Goal: Task Accomplishment & Management: Complete application form

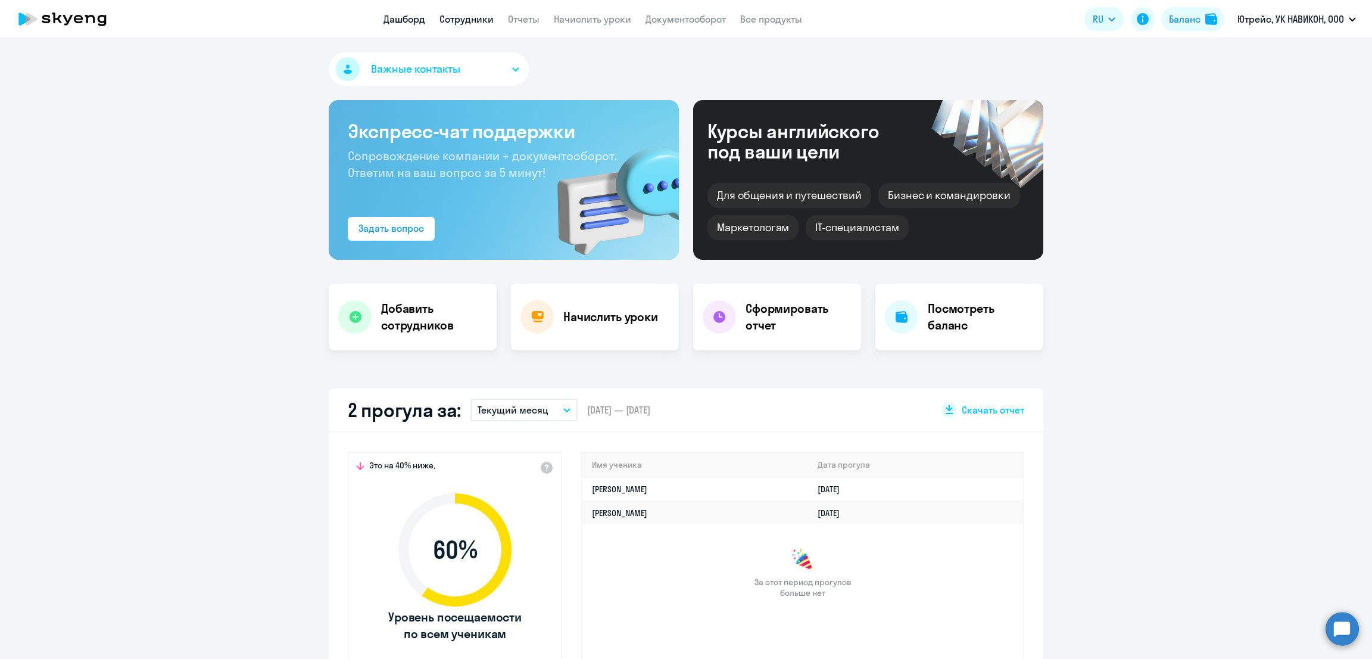
click at [469, 18] on link "Сотрудники" at bounding box center [466, 19] width 54 height 12
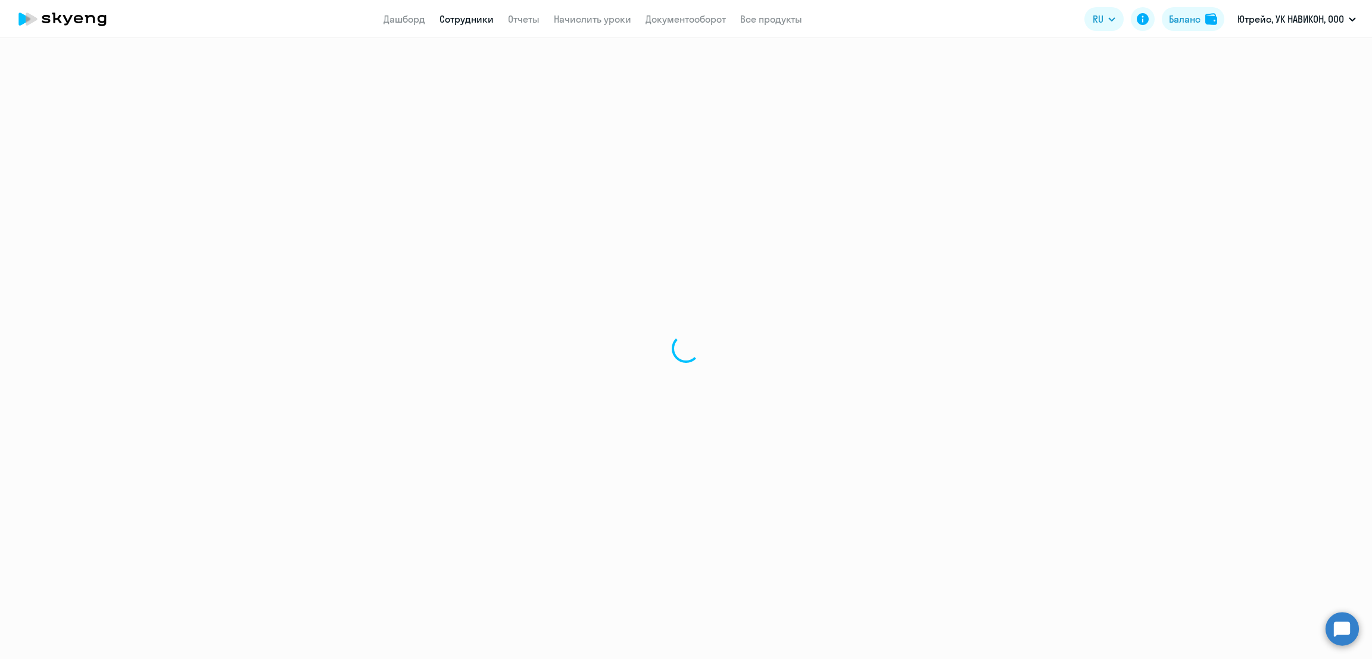
select select "30"
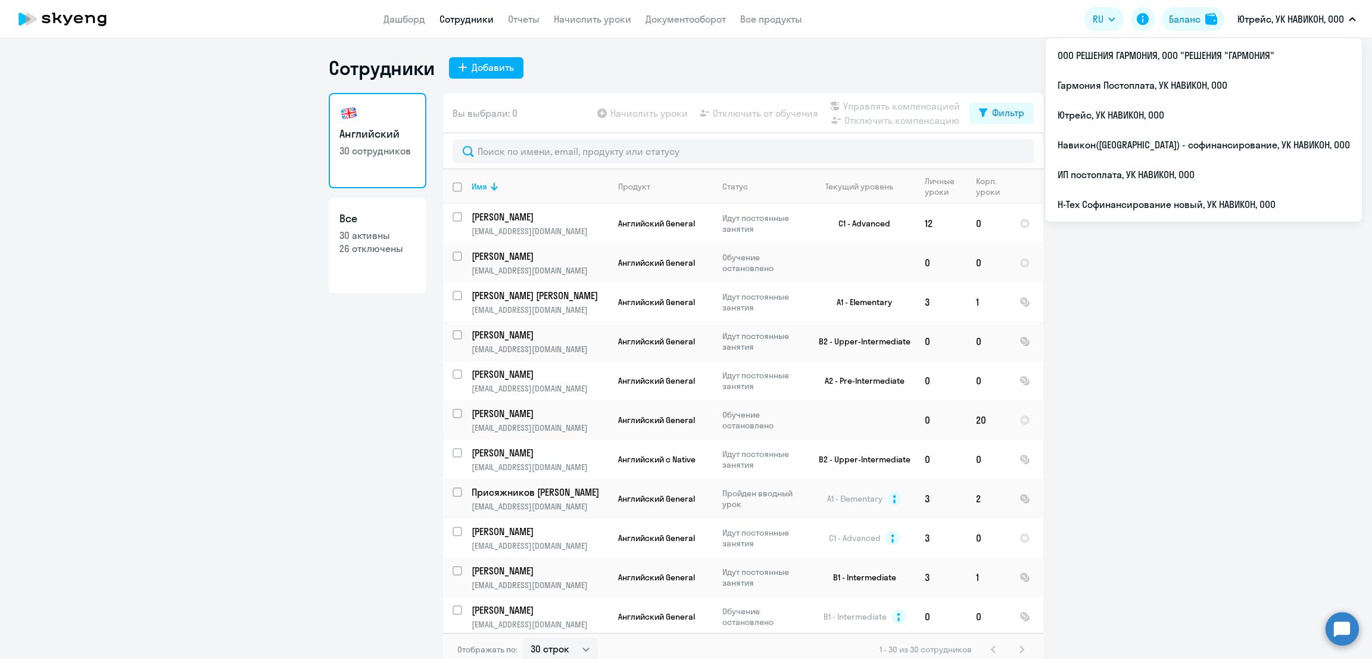
click at [1249, 18] on p "Ютрейс, УК НАВИКОН, ООО" at bounding box center [1290, 19] width 107 height 14
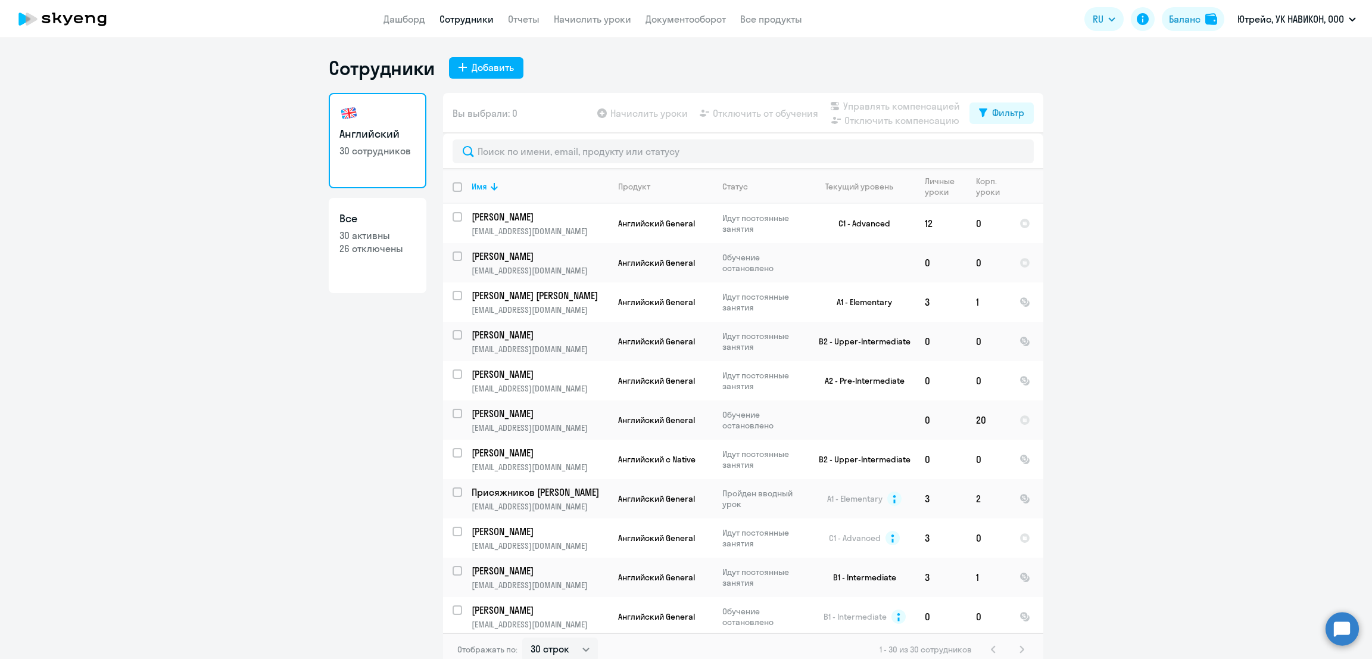
click at [1249, 18] on p "Ютрейс, УК НАВИКОН, ООО" at bounding box center [1290, 19] width 107 height 14
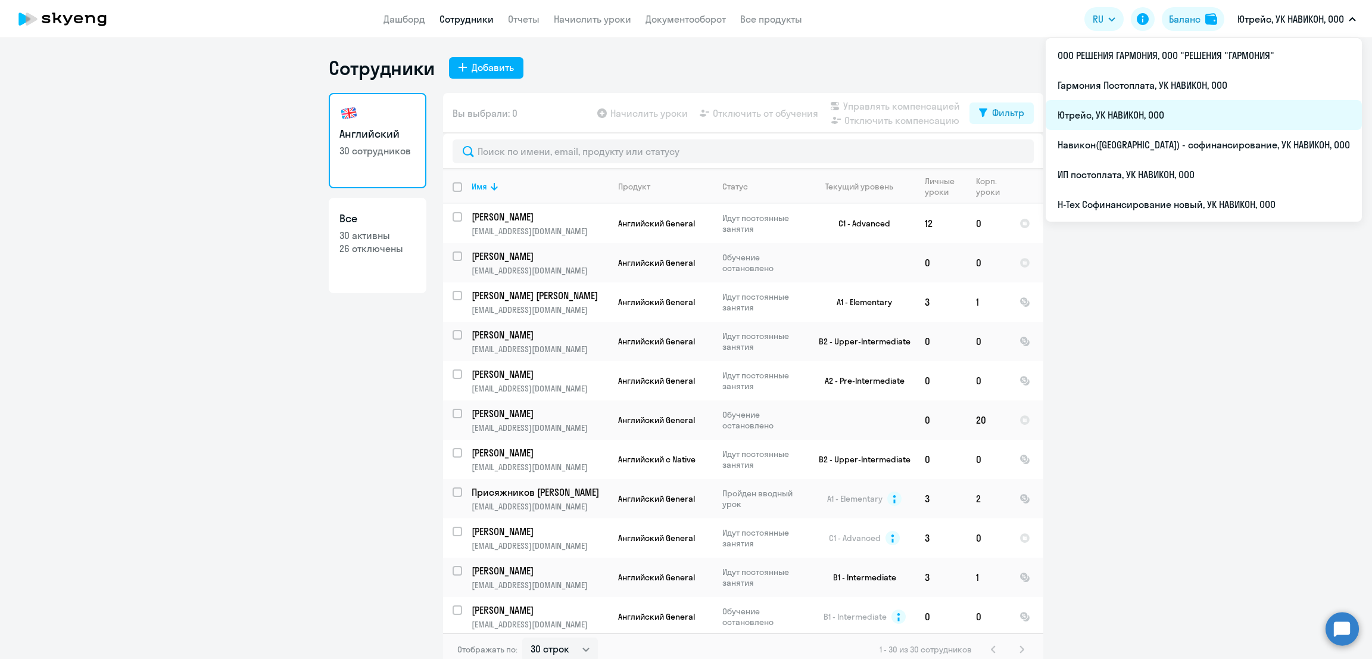
click at [1212, 108] on li "Ютрейс, УК НАВИКОН, ООО" at bounding box center [1204, 115] width 316 height 30
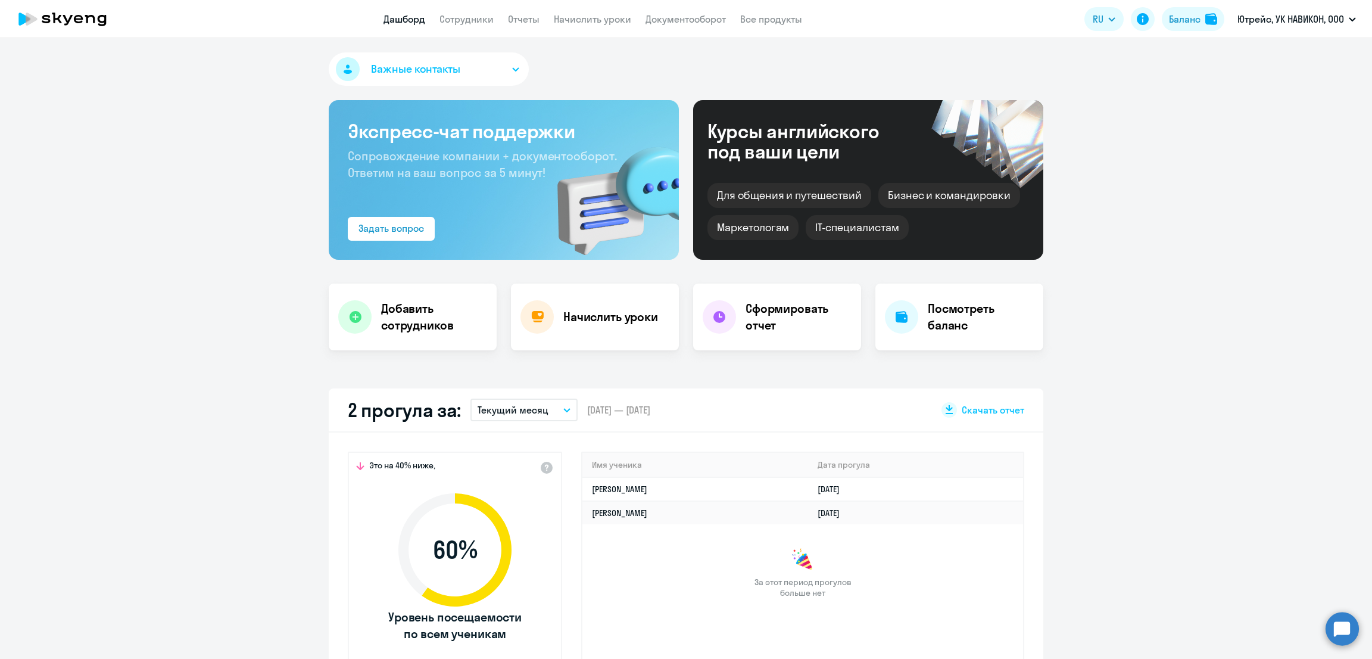
select select "30"
click at [462, 21] on link "Сотрудники" at bounding box center [466, 19] width 54 height 12
select select "30"
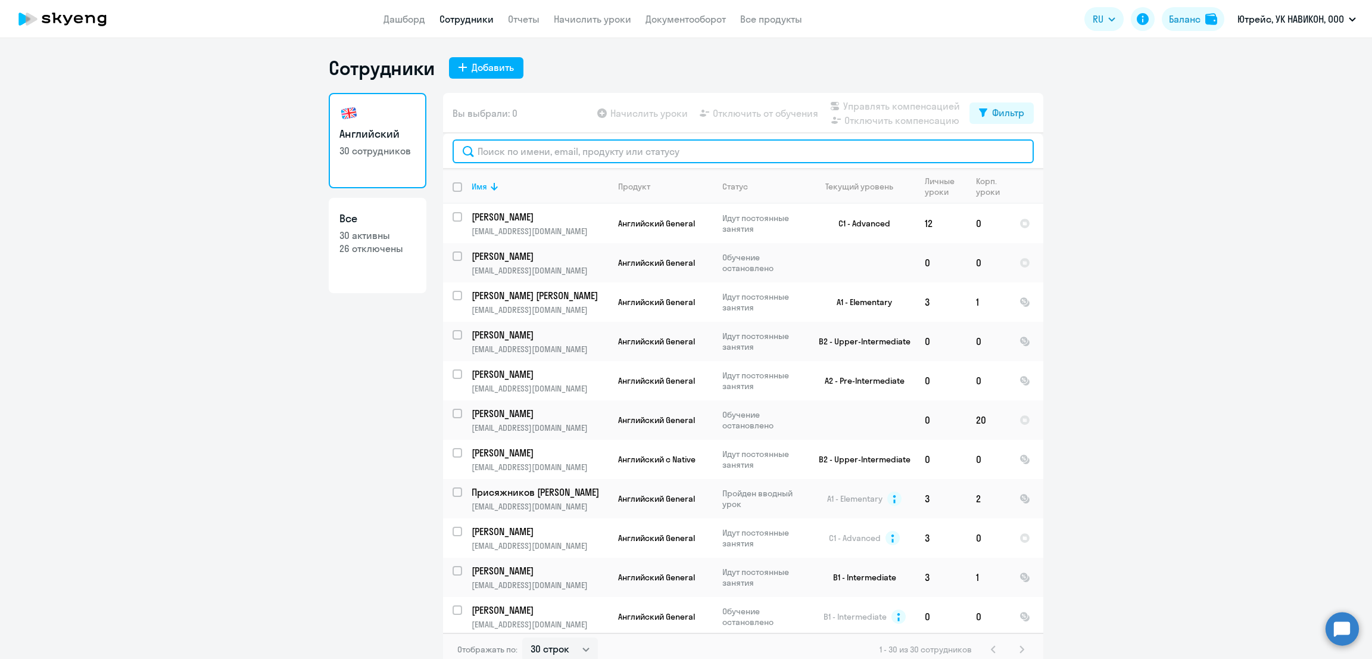
click at [498, 154] on input "text" at bounding box center [743, 151] width 581 height 24
paste input "[EMAIL_ADDRESS][DOMAIN_NAME]"
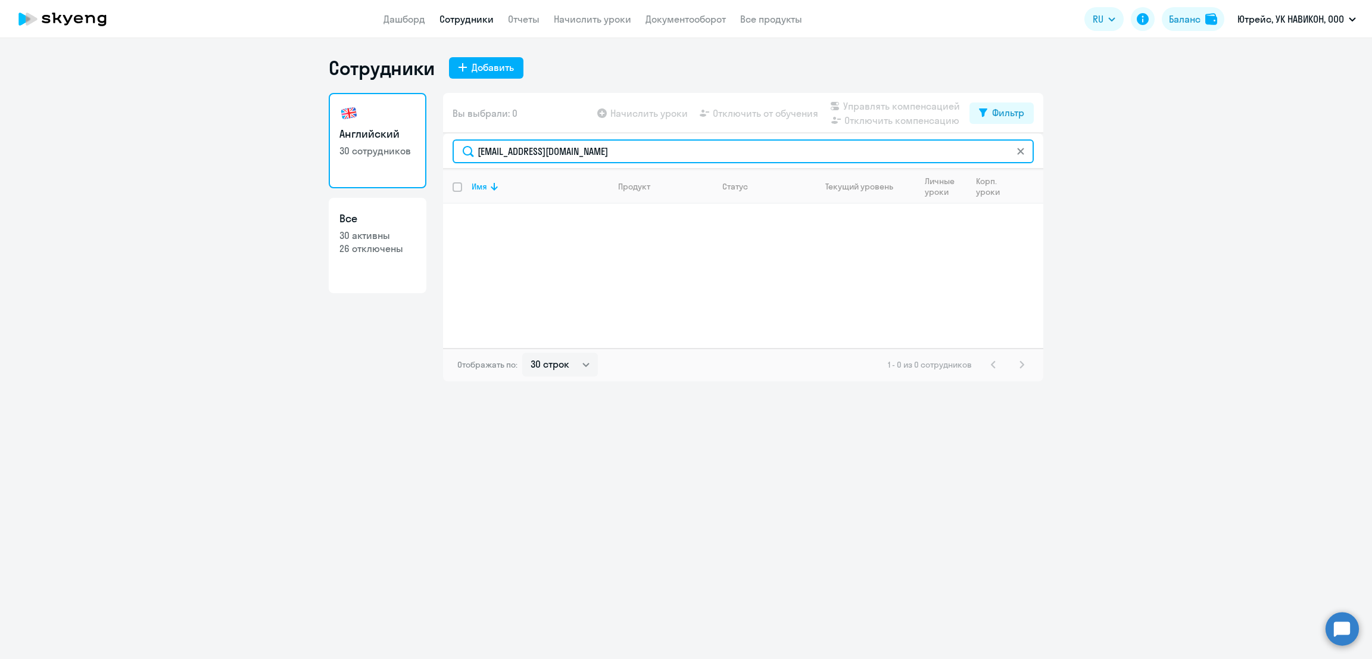
type input "[EMAIL_ADDRESS][DOMAIN_NAME]"
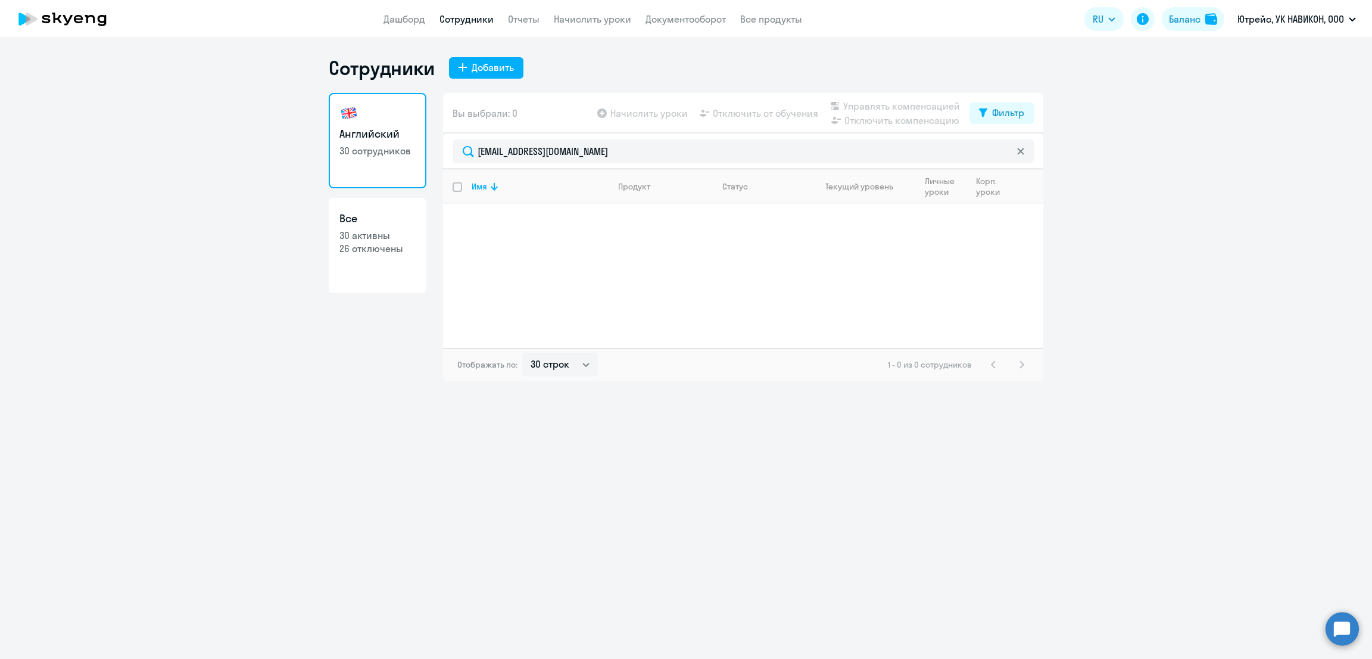
click at [1025, 155] on svg-icon at bounding box center [1021, 151] width 10 height 10
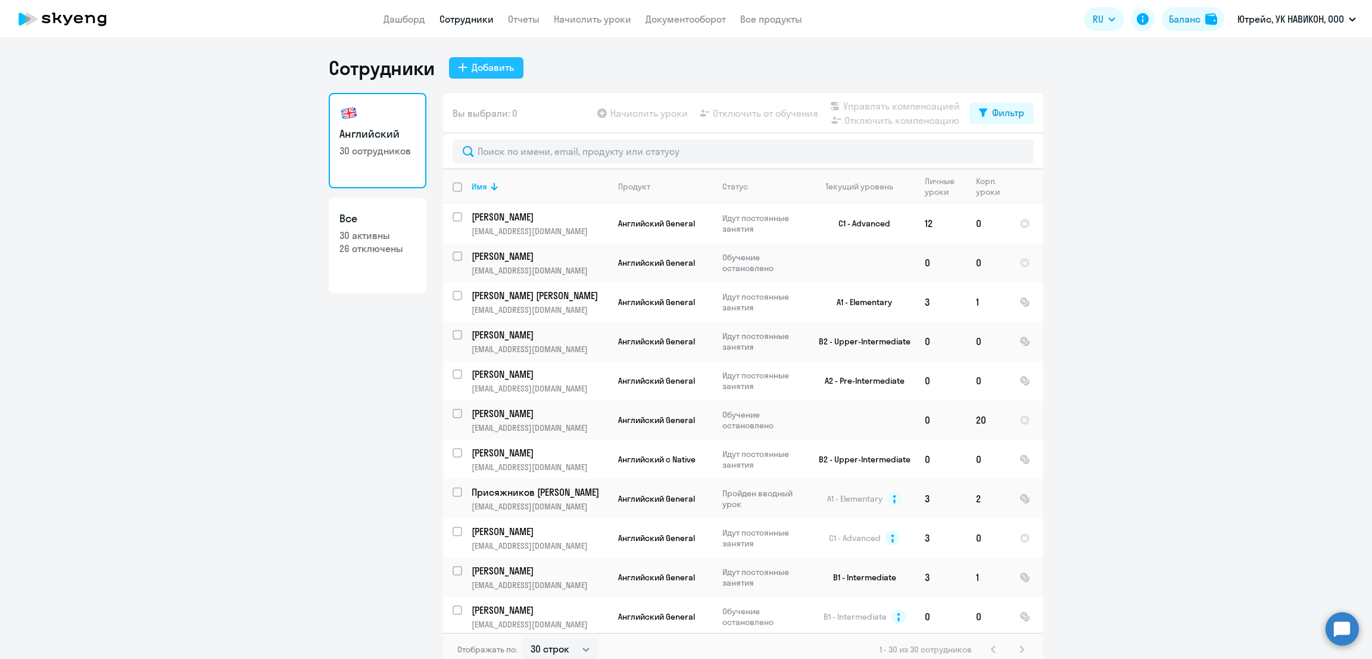
click at [478, 64] on div "Добавить" at bounding box center [493, 67] width 42 height 14
select select "english_adult_not_native_speaker"
select select "3"
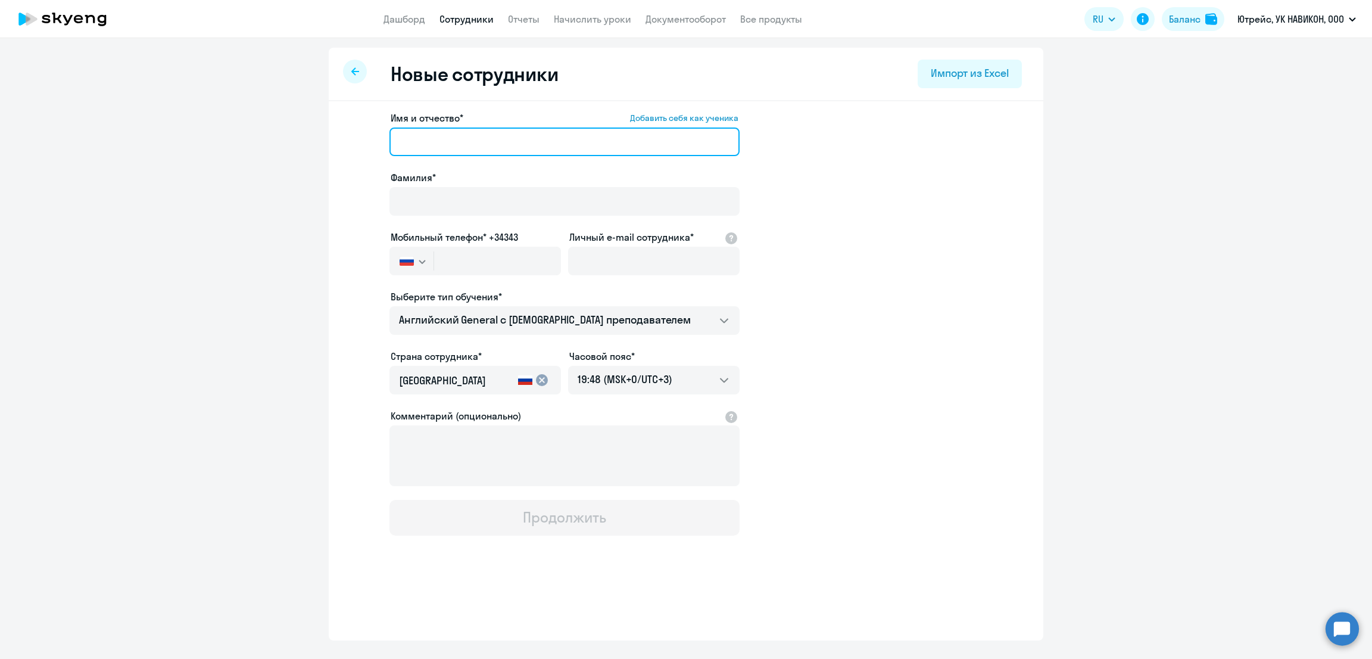
click at [459, 144] on input "Имя и отчество* Добавить себя как ученика" at bounding box center [564, 141] width 350 height 29
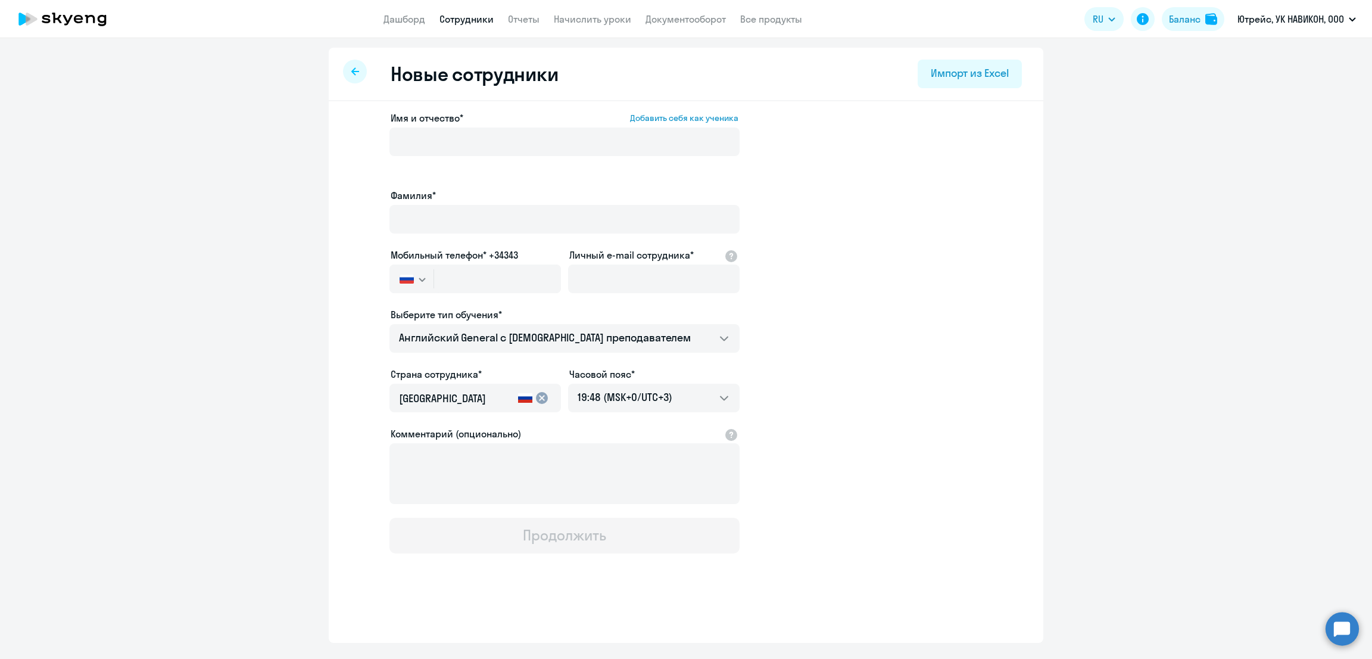
click at [853, 222] on app-new-student-form "Имя и отчество* Добавить себя как ученика [PERSON_NAME]* Мобильный телефон* +34…" at bounding box center [686, 332] width 676 height 442
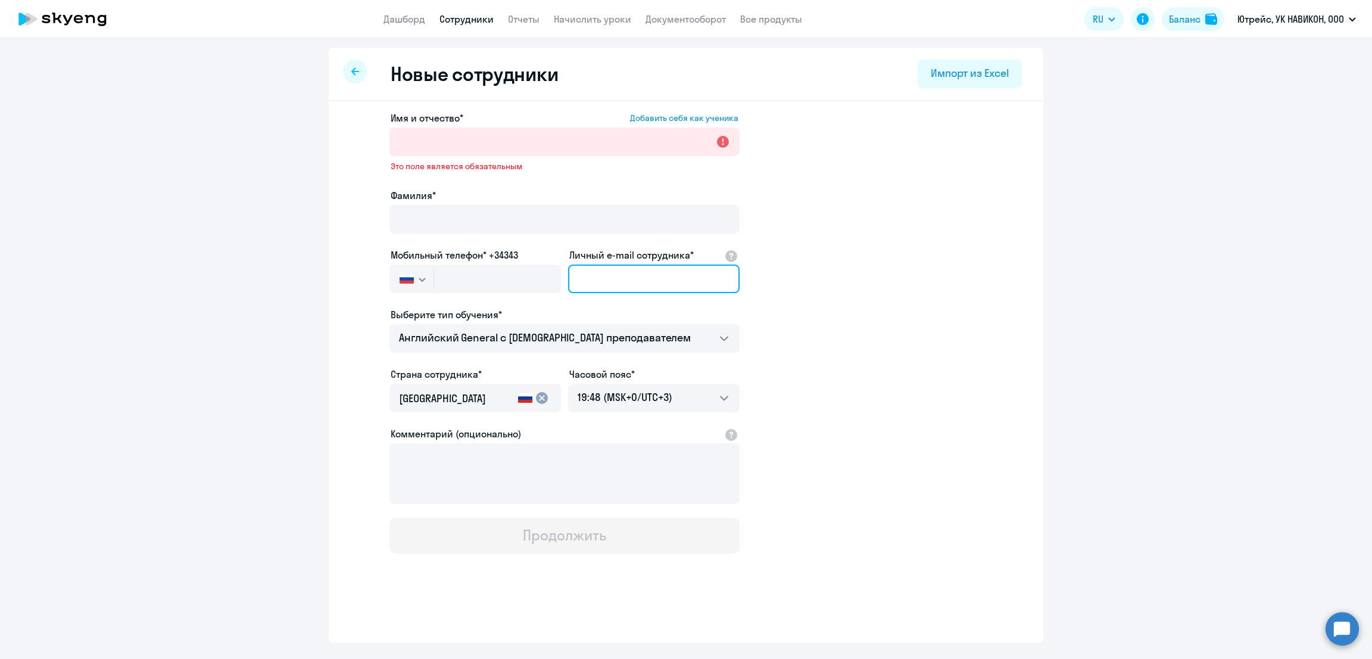
click at [617, 272] on input "Личный e-mail сотрудника*" at bounding box center [653, 278] width 171 height 29
paste input "[EMAIL_ADDRESS][DOMAIN_NAME]"
drag, startPoint x: 653, startPoint y: 280, endPoint x: 448, endPoint y: 269, distance: 205.2
click at [448, 269] on div "Имя и отчество* Добавить себя как ученика Это поле является обязательным Фамили…" at bounding box center [564, 332] width 350 height 442
type input "[EMAIL_ADDRESS][DOMAIN_NAME]"
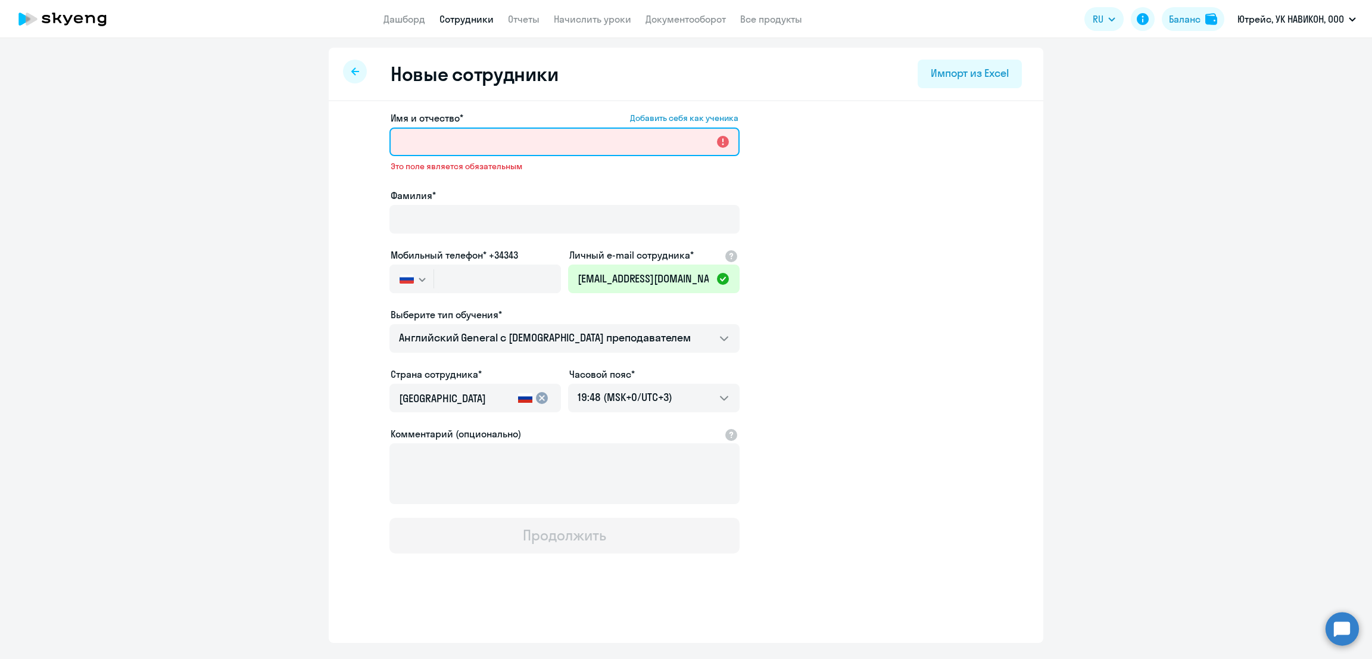
click at [501, 150] on input "Имя и отчество* Добавить себя как ученика" at bounding box center [564, 141] width 350 height 29
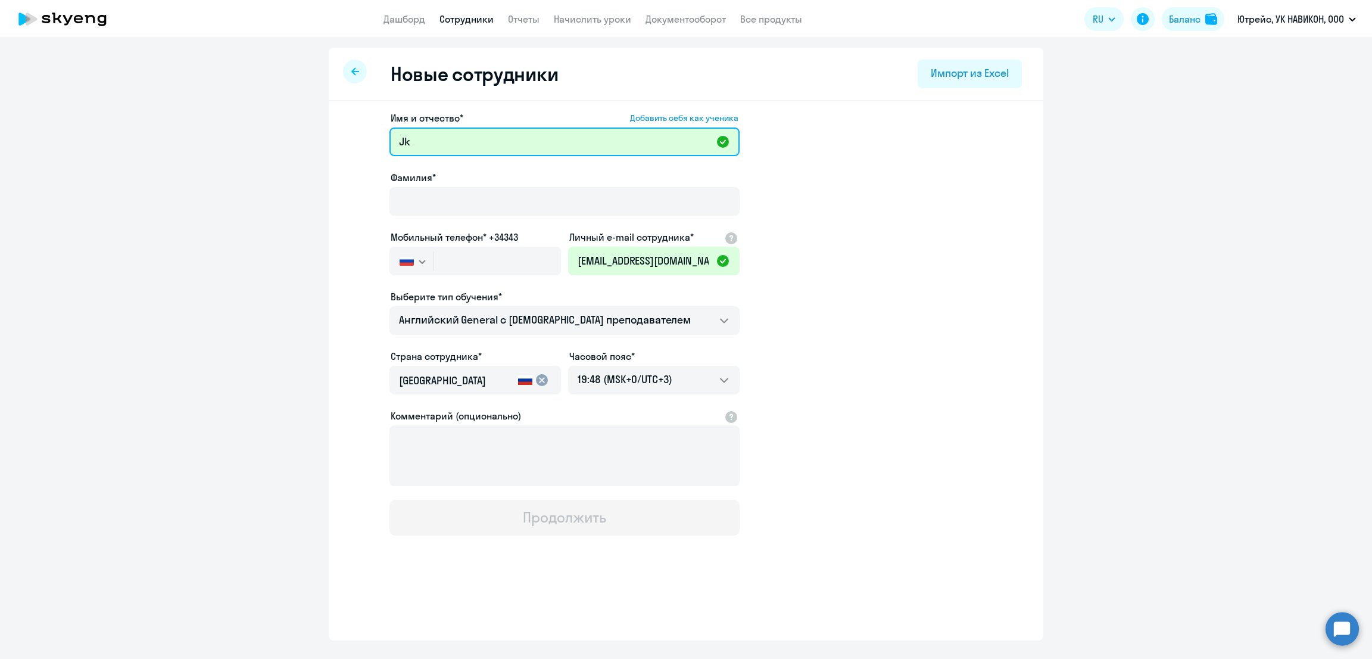
type input "J"
type input "[PERSON_NAME]"
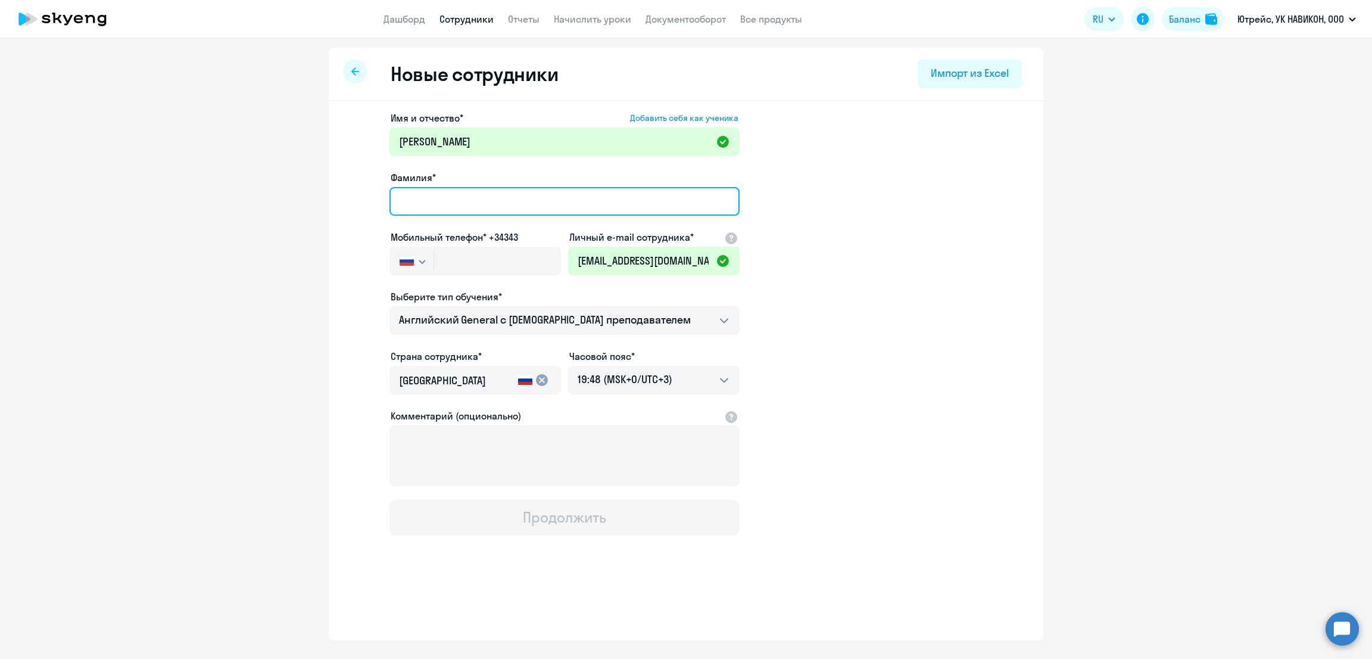
click at [466, 203] on input "Фамилия*" at bounding box center [564, 201] width 350 height 29
type input "[PERSON_NAME]"
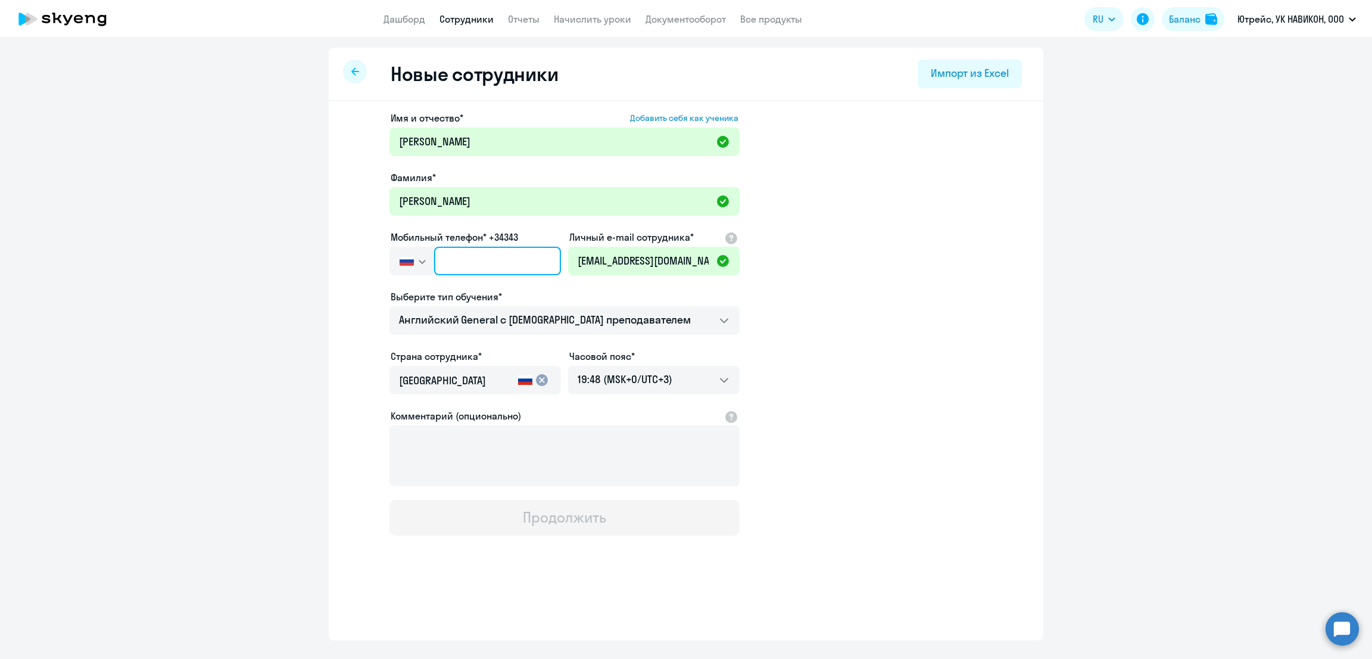
click at [462, 254] on input "text" at bounding box center [497, 261] width 127 height 29
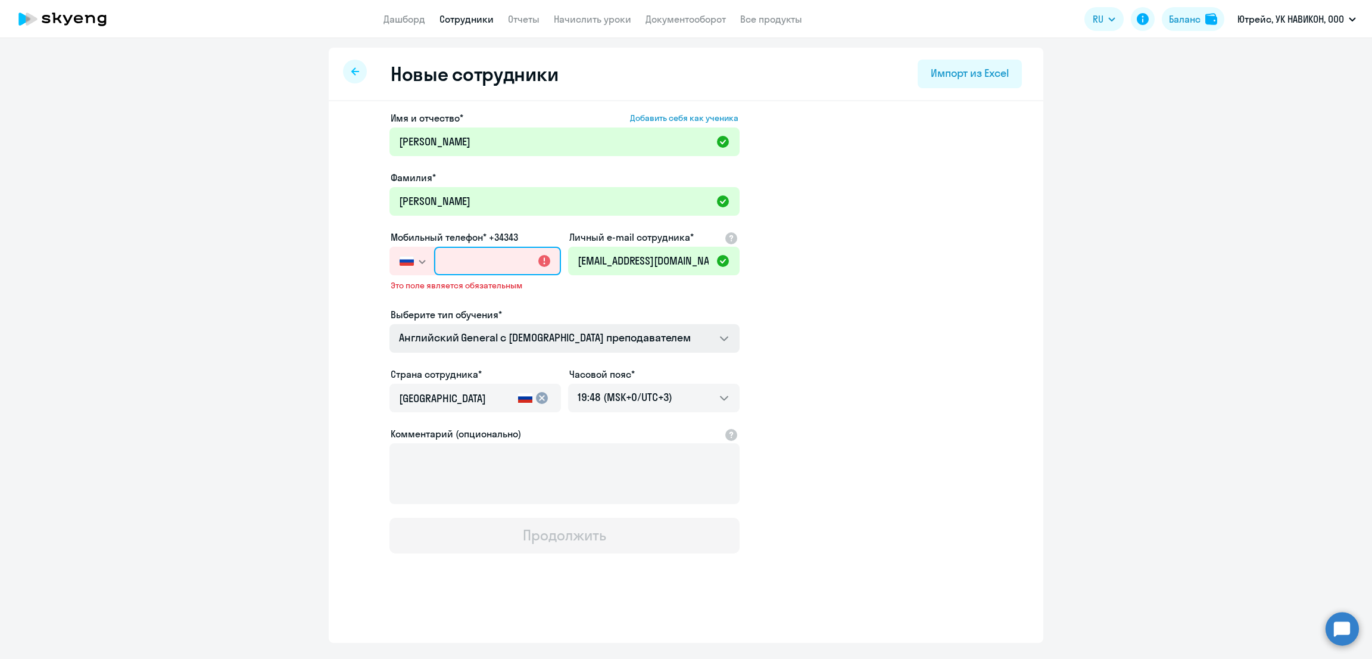
paste input "[PHONE_NUMBER]"
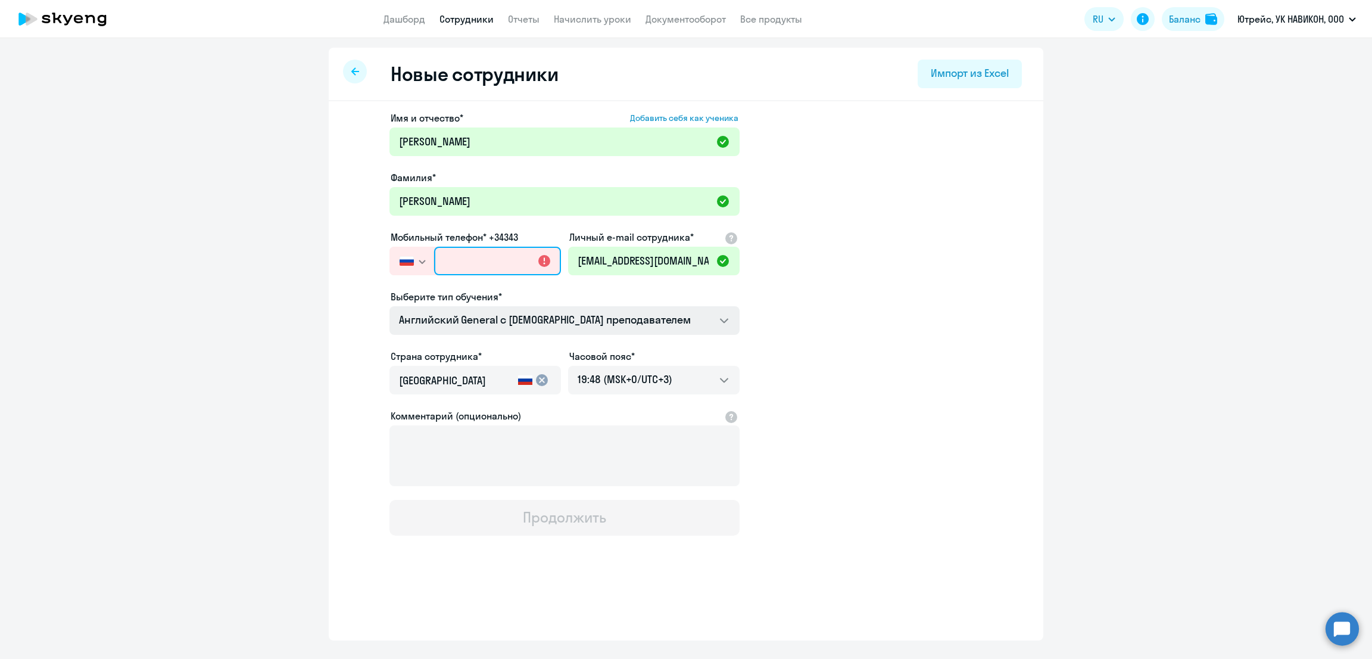
type input "[PHONE_NUMBER]"
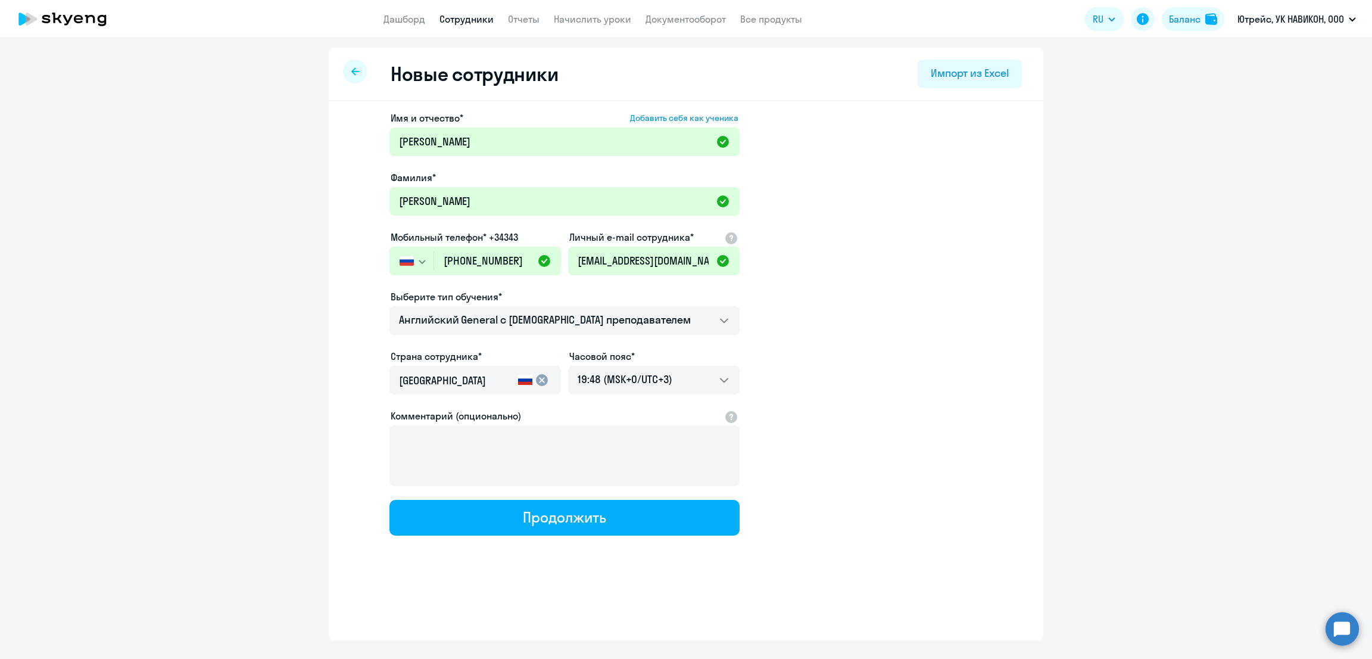
click at [964, 304] on app-new-student-form "Имя и отчество* Добавить себя как ученика [PERSON_NAME]* [PERSON_NAME] Мобильны…" at bounding box center [686, 323] width 676 height 425
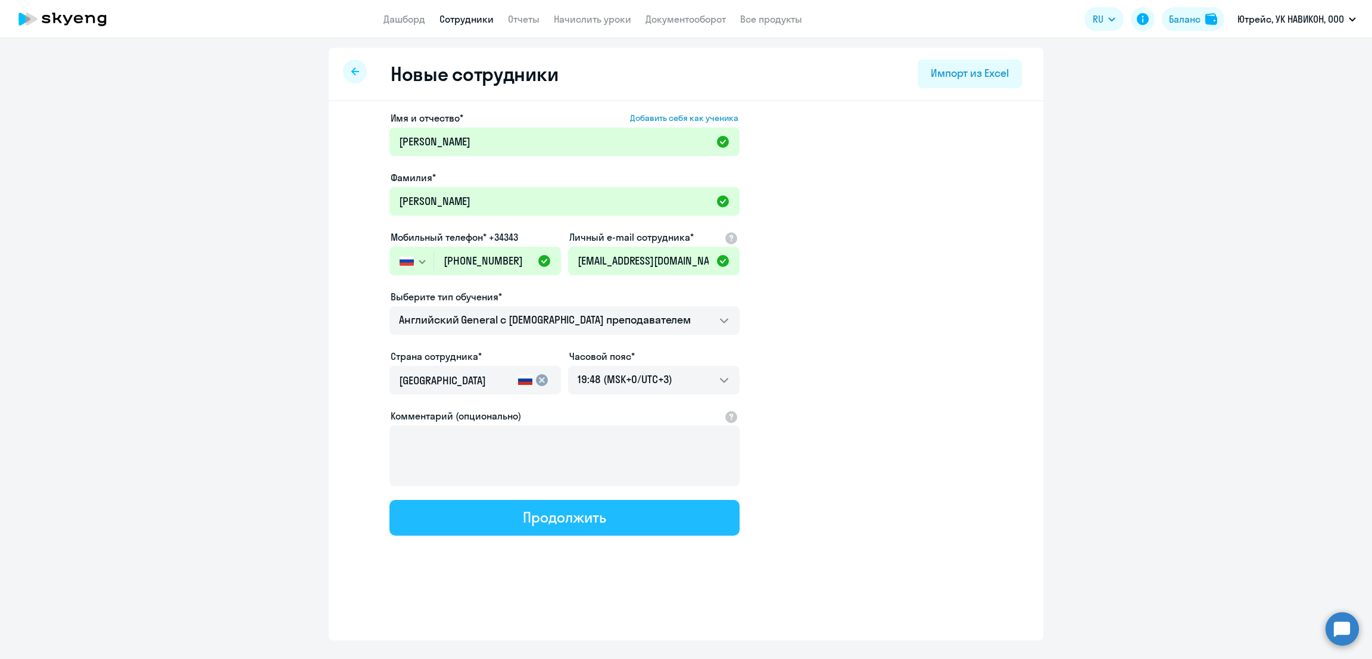
click at [623, 517] on button "Продолжить" at bounding box center [564, 518] width 350 height 36
select select "english_adult_not_native_speaker"
select select "3"
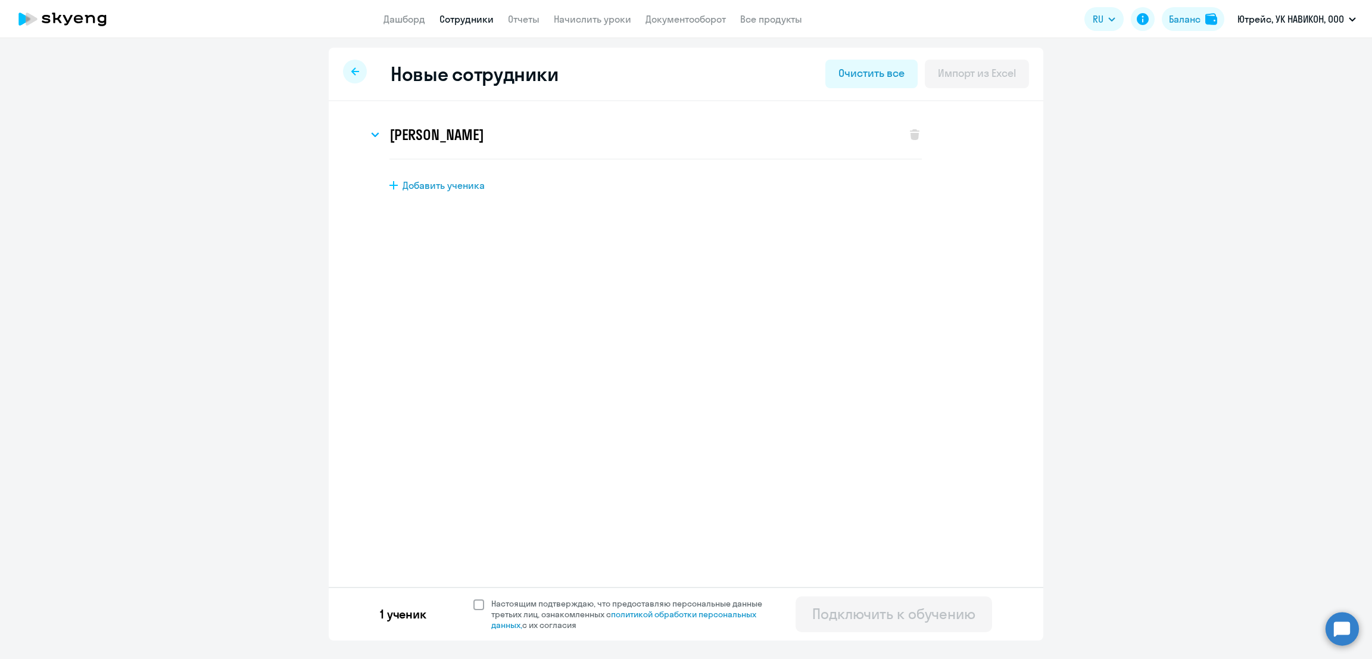
click at [484, 610] on span "Настоящим подтверждаю, что предоставляю персональные данные третьих лиц, ознако…" at bounding box center [630, 614] width 292 height 32
click at [473, 598] on input "Настоящим подтверждаю, что предоставляю персональные данные третьих лиц, ознако…" at bounding box center [473, 597] width 1 height 1
checkbox input "true"
click at [831, 612] on div "Подключить к обучению" at bounding box center [893, 613] width 163 height 19
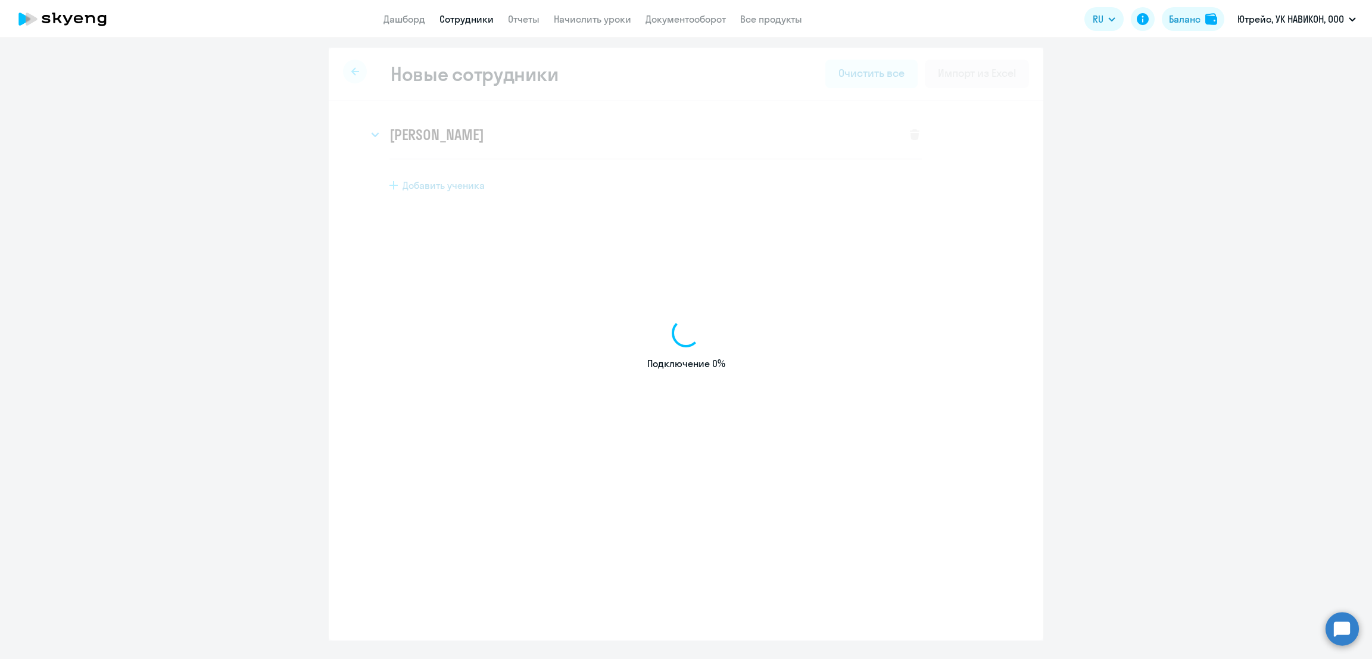
select select "english_adult_not_native_speaker"
select select "3"
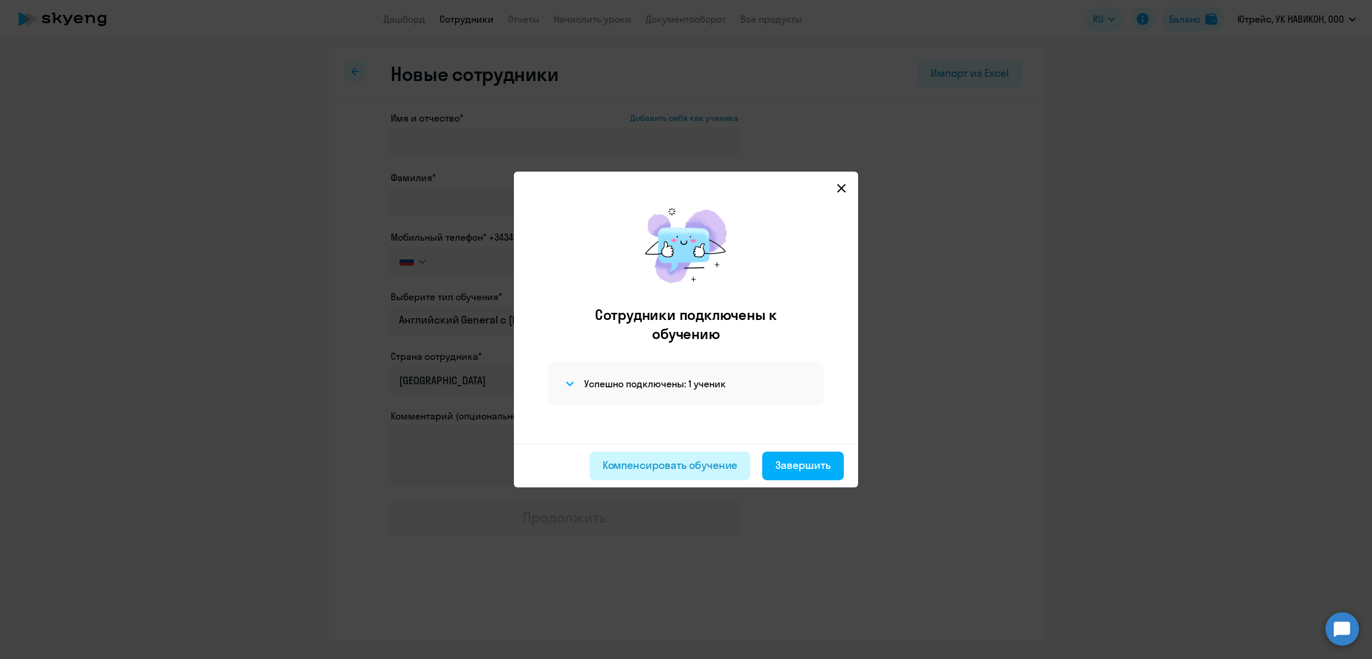
click at [710, 461] on div "Компенсировать обучение" at bounding box center [670, 464] width 135 height 15
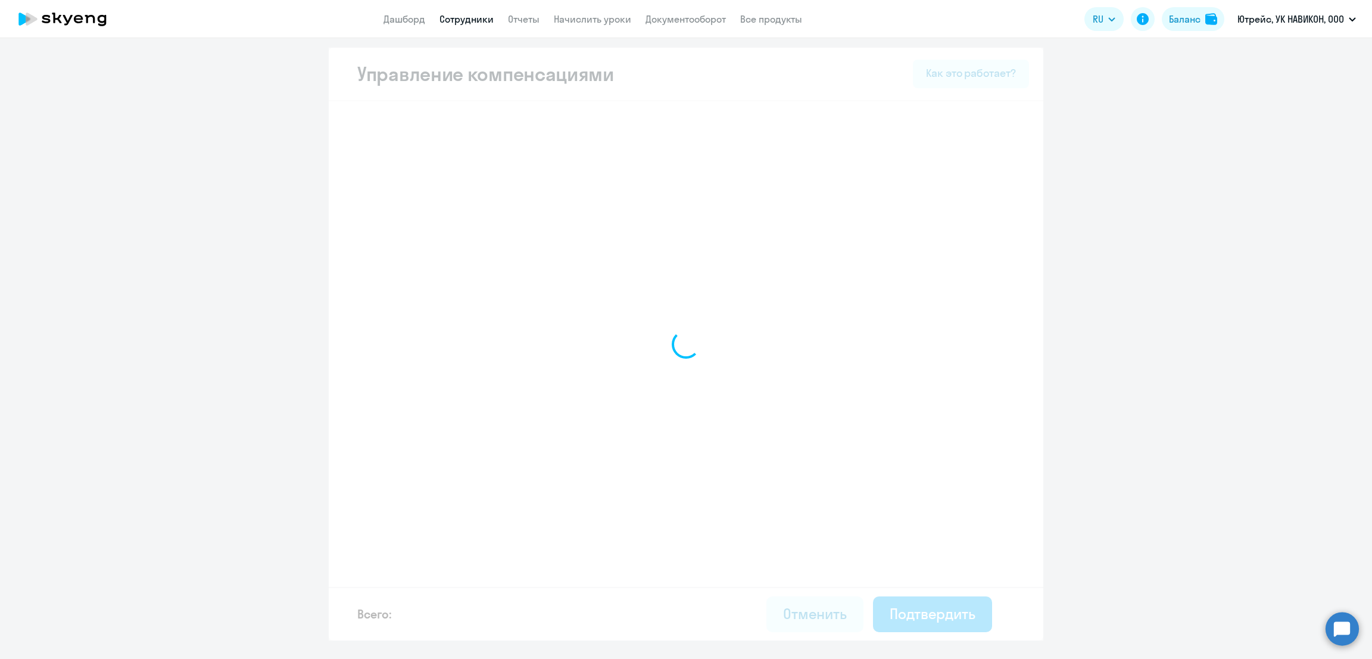
select select "YEARLY"
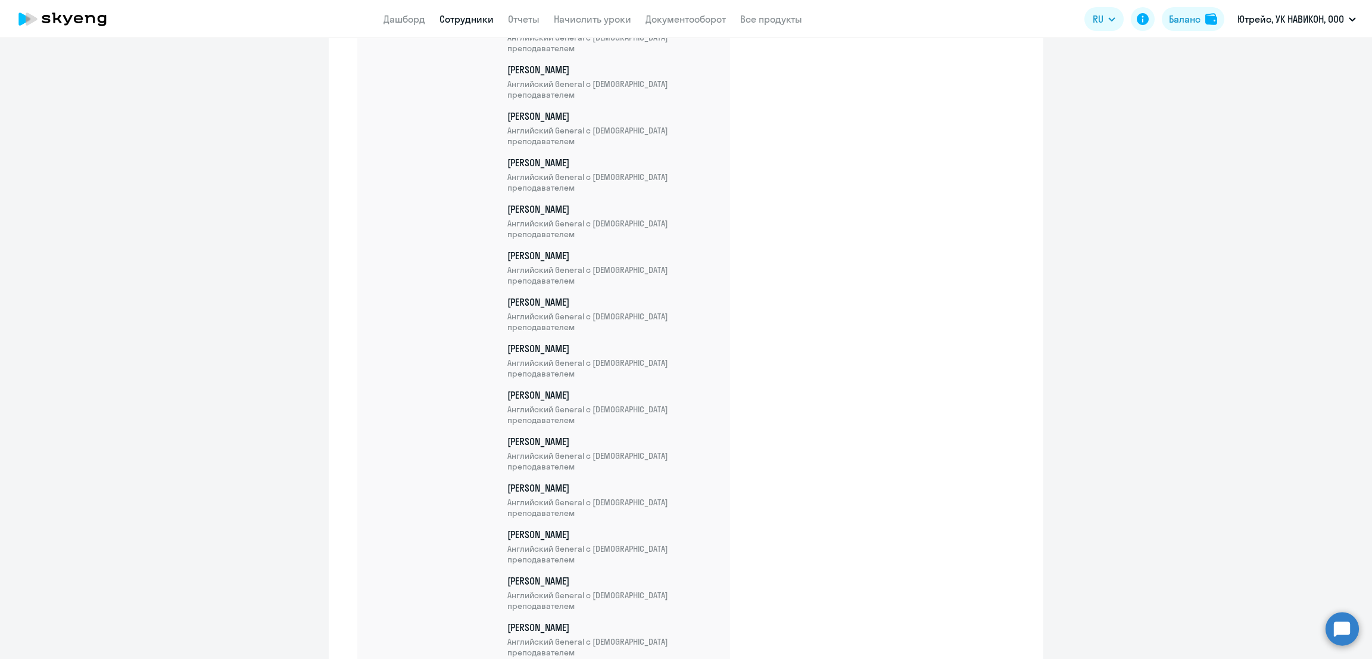
scroll to position [856, 0]
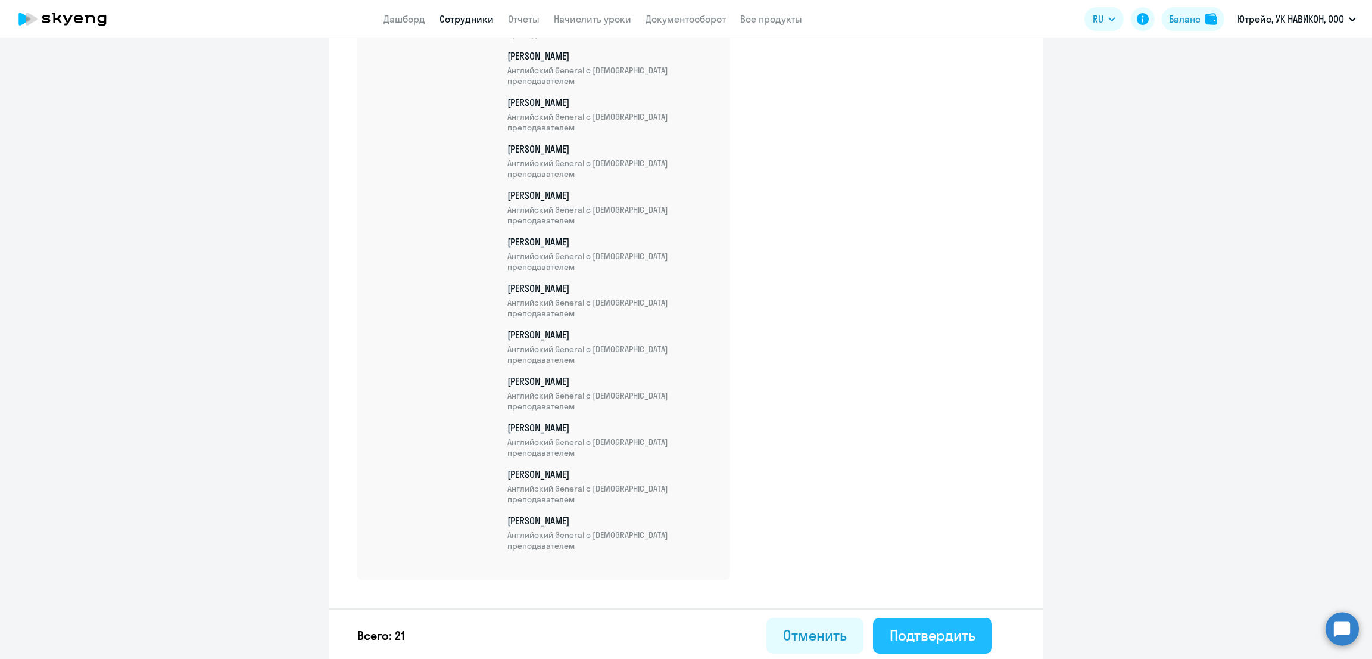
click at [903, 629] on div "Подтвердить" at bounding box center [933, 634] width 86 height 19
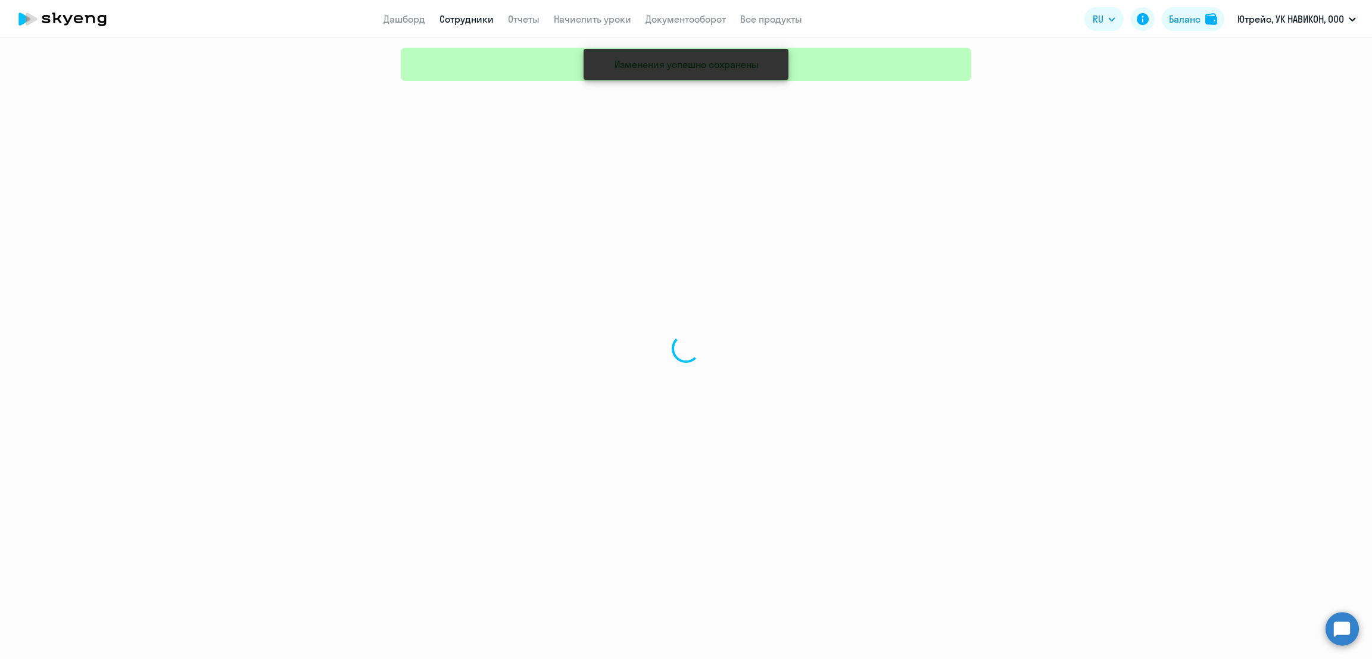
select select "30"
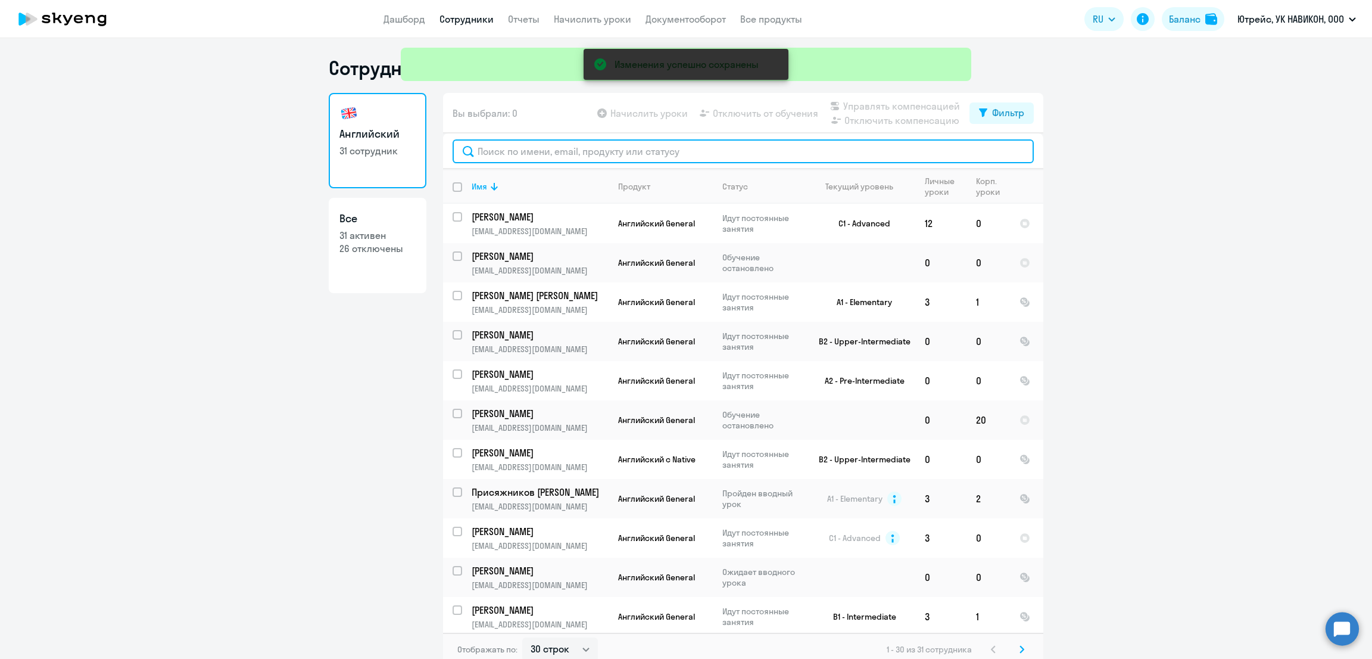
click at [538, 151] on input "text" at bounding box center [743, 151] width 581 height 24
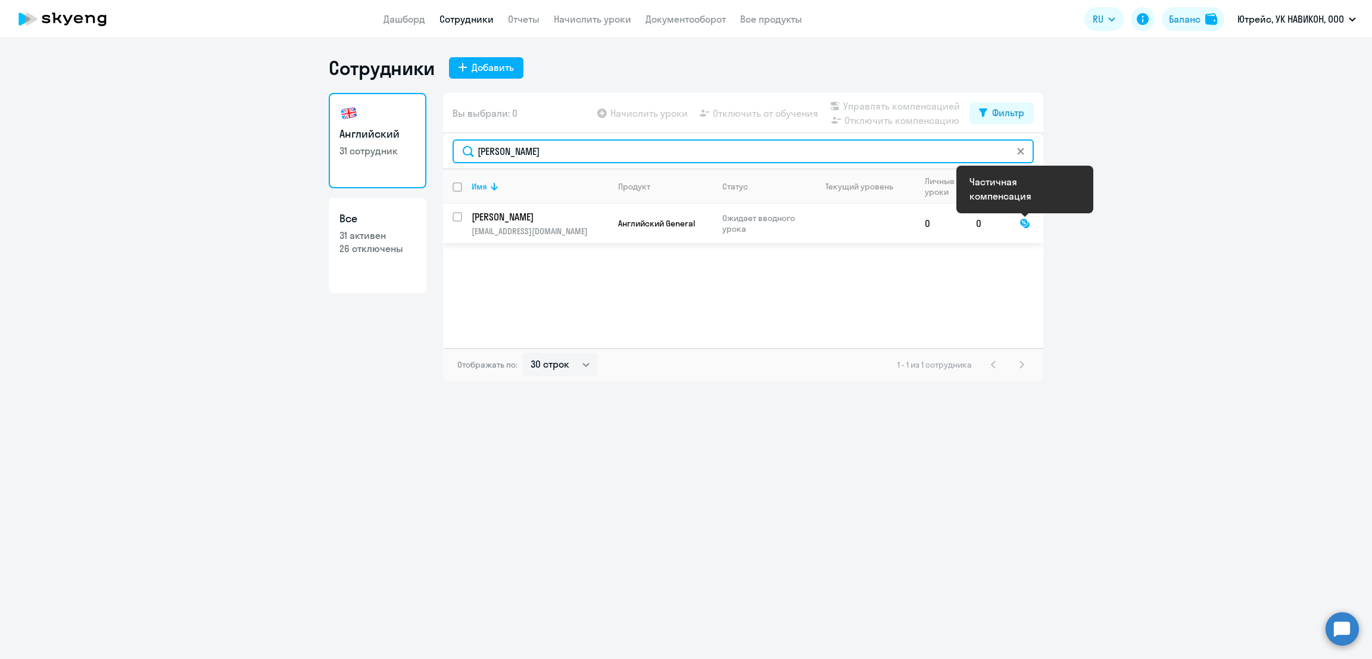
type input "[PERSON_NAME]"
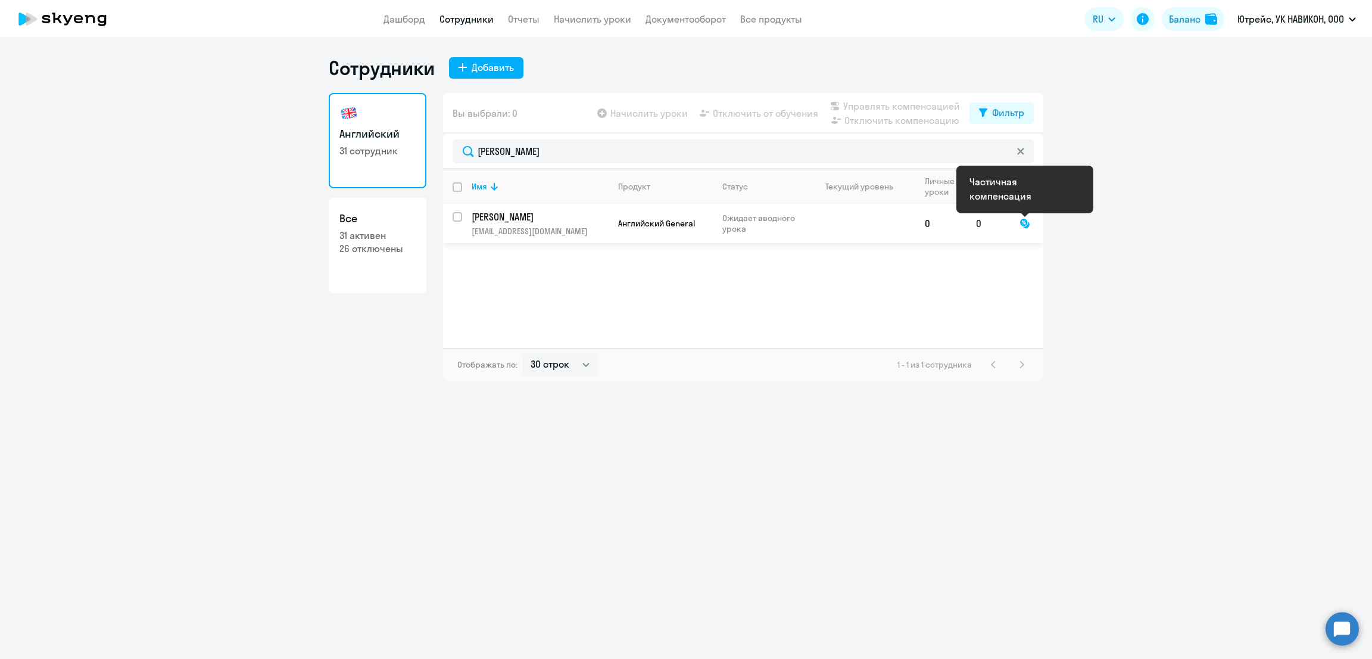
click at [1026, 228] on div at bounding box center [1024, 223] width 11 height 11
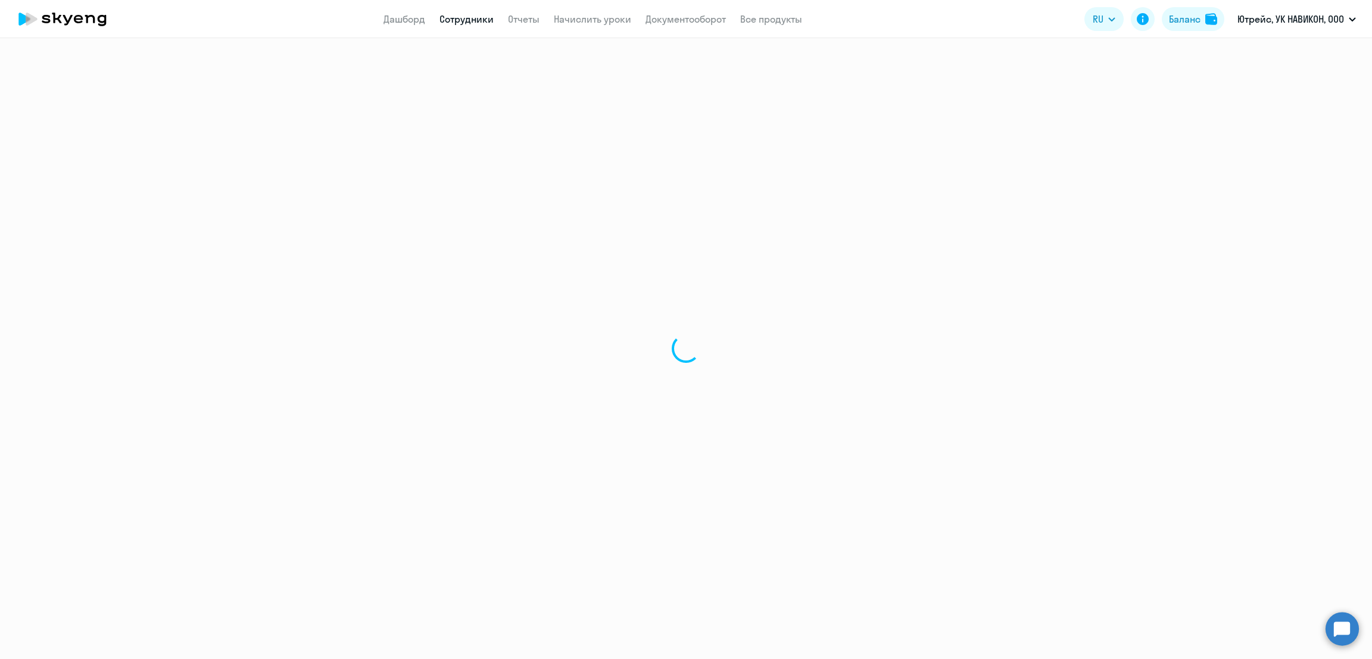
select select "english"
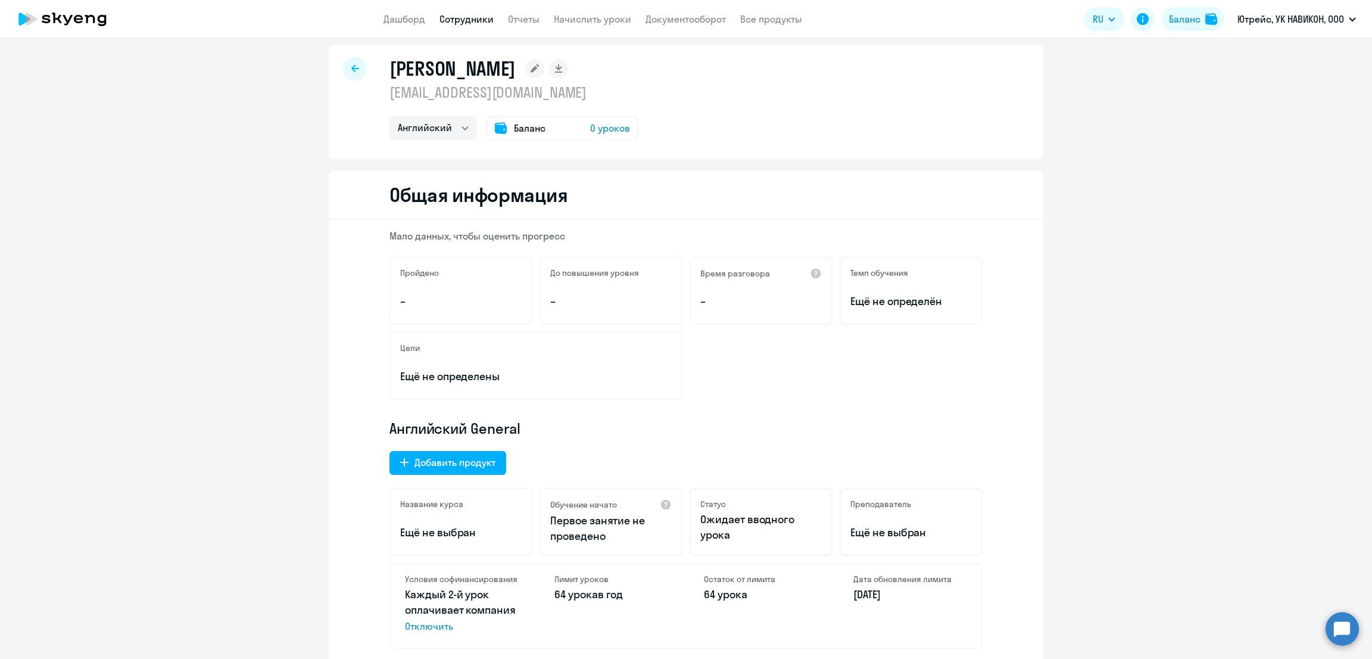
scroll to position [13, 0]
